Goal: Find specific page/section: Find specific page/section

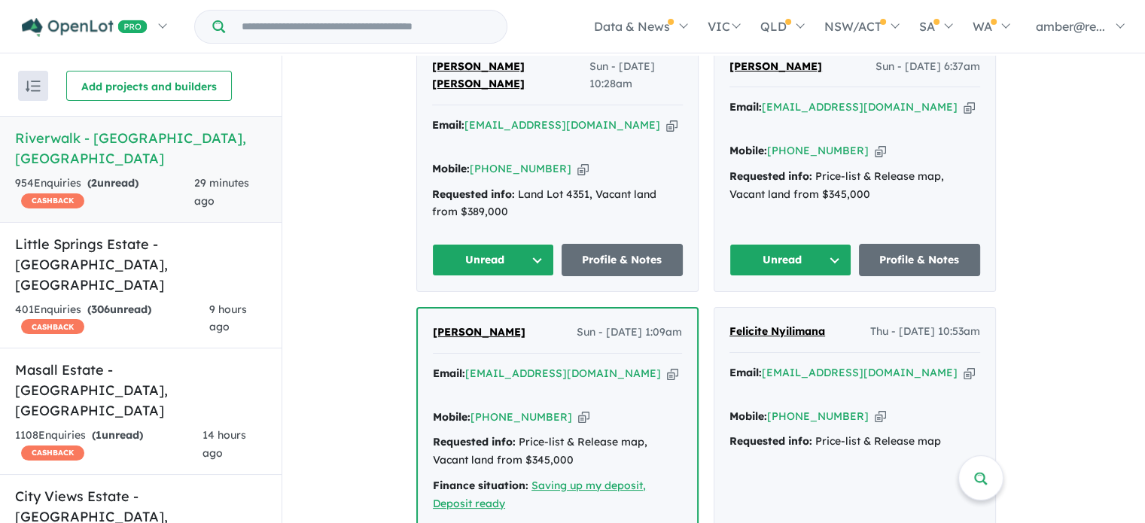
scroll to position [602, 0]
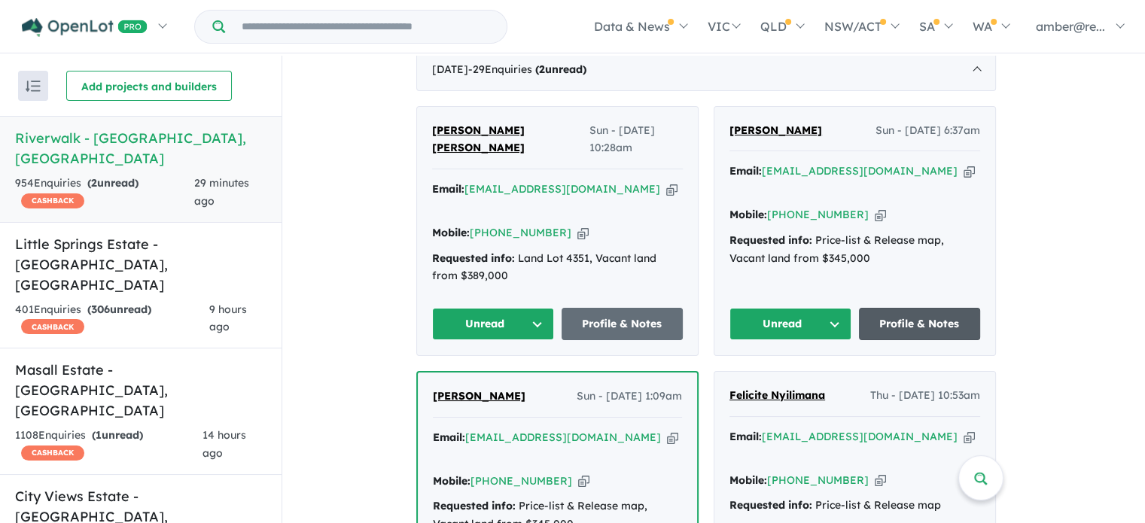
click at [921, 312] on link "Profile & Notes" at bounding box center [920, 324] width 122 height 32
click at [948, 322] on link "Profile & Notes" at bounding box center [920, 324] width 122 height 32
click at [784, 318] on button "Unread" at bounding box center [790, 324] width 122 height 32
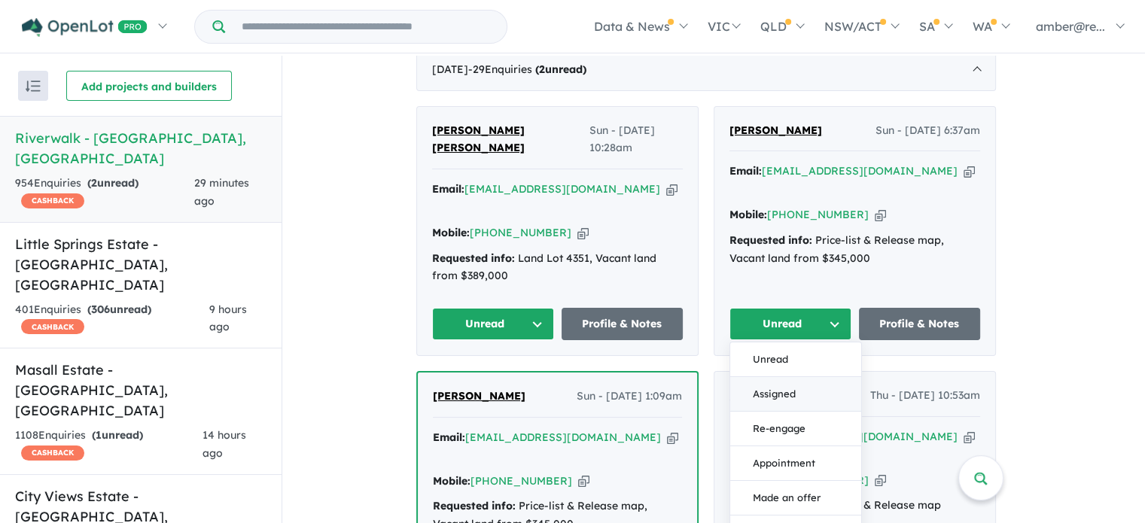
click at [802, 389] on button "Assigned" at bounding box center [795, 394] width 131 height 35
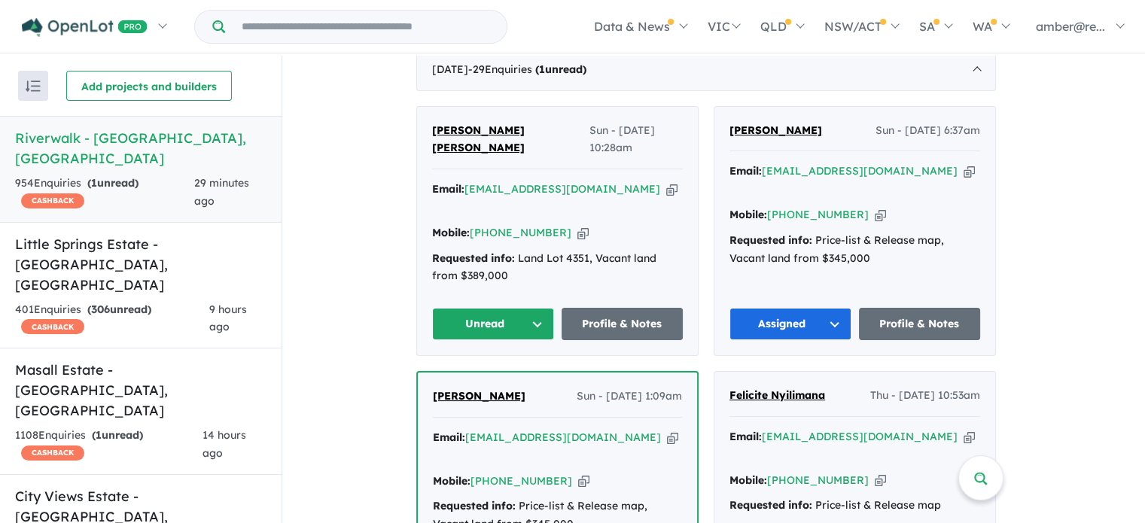
click at [666, 186] on icon "button" at bounding box center [671, 189] width 11 height 16
click at [666, 189] on icon "button" at bounding box center [671, 189] width 11 height 16
click at [499, 316] on button "Unread" at bounding box center [493, 324] width 122 height 32
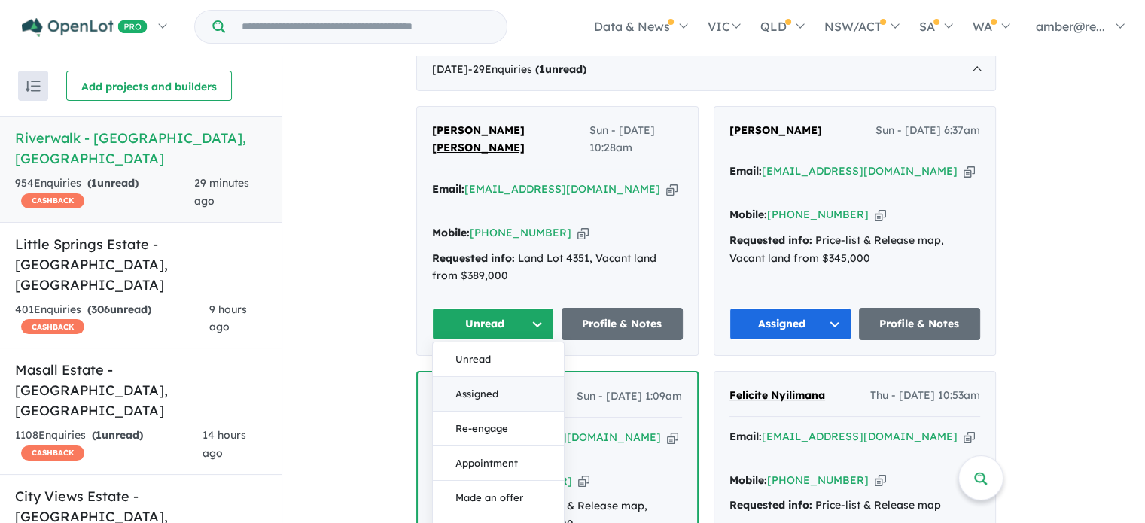
click at [506, 386] on button "Assigned" at bounding box center [498, 394] width 131 height 35
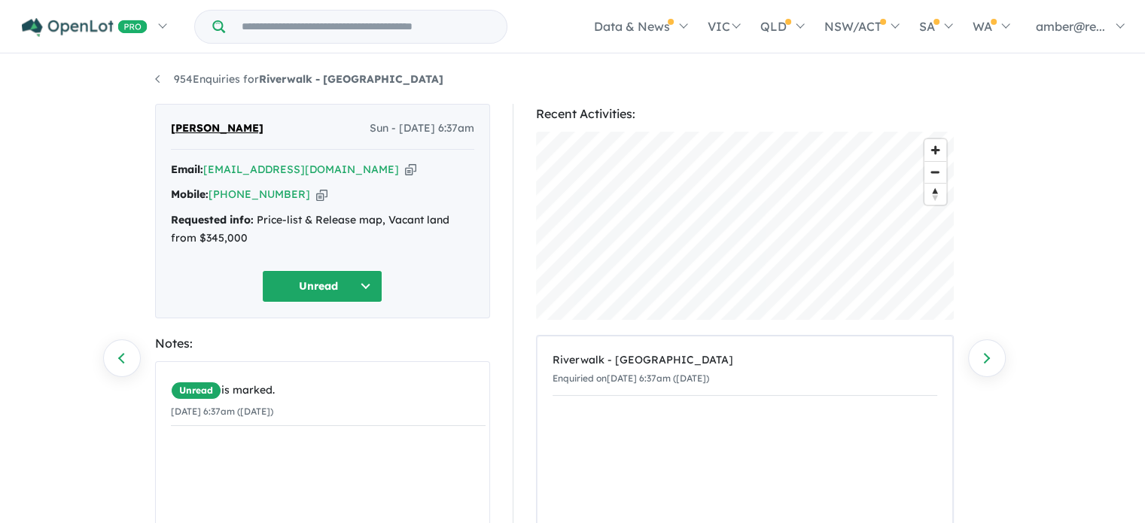
click at [405, 171] on icon "button" at bounding box center [410, 170] width 11 height 16
